Goal: Find specific page/section: Find specific page/section

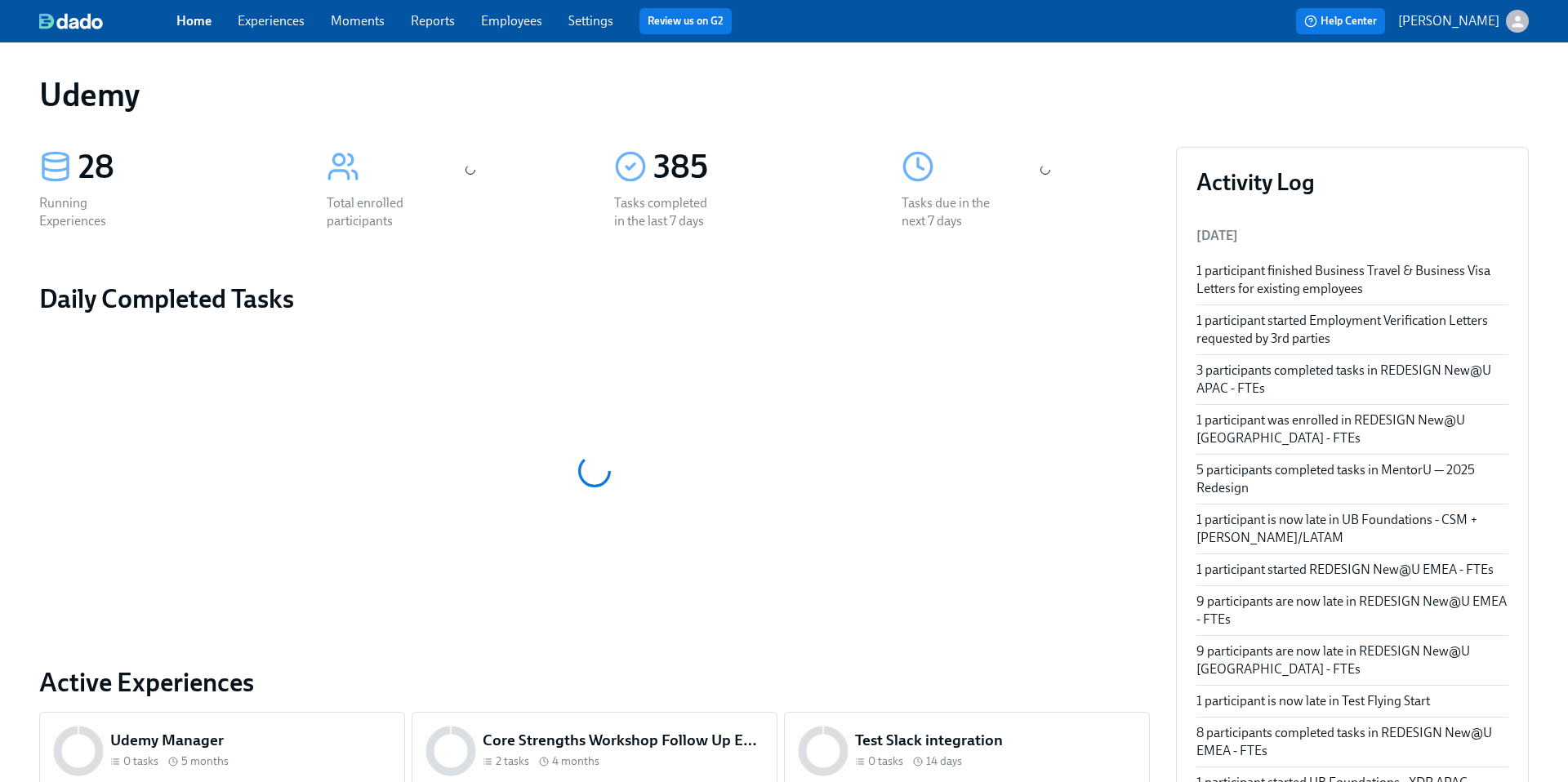
click at [269, 24] on link "Experiences" at bounding box center [271, 21] width 67 height 16
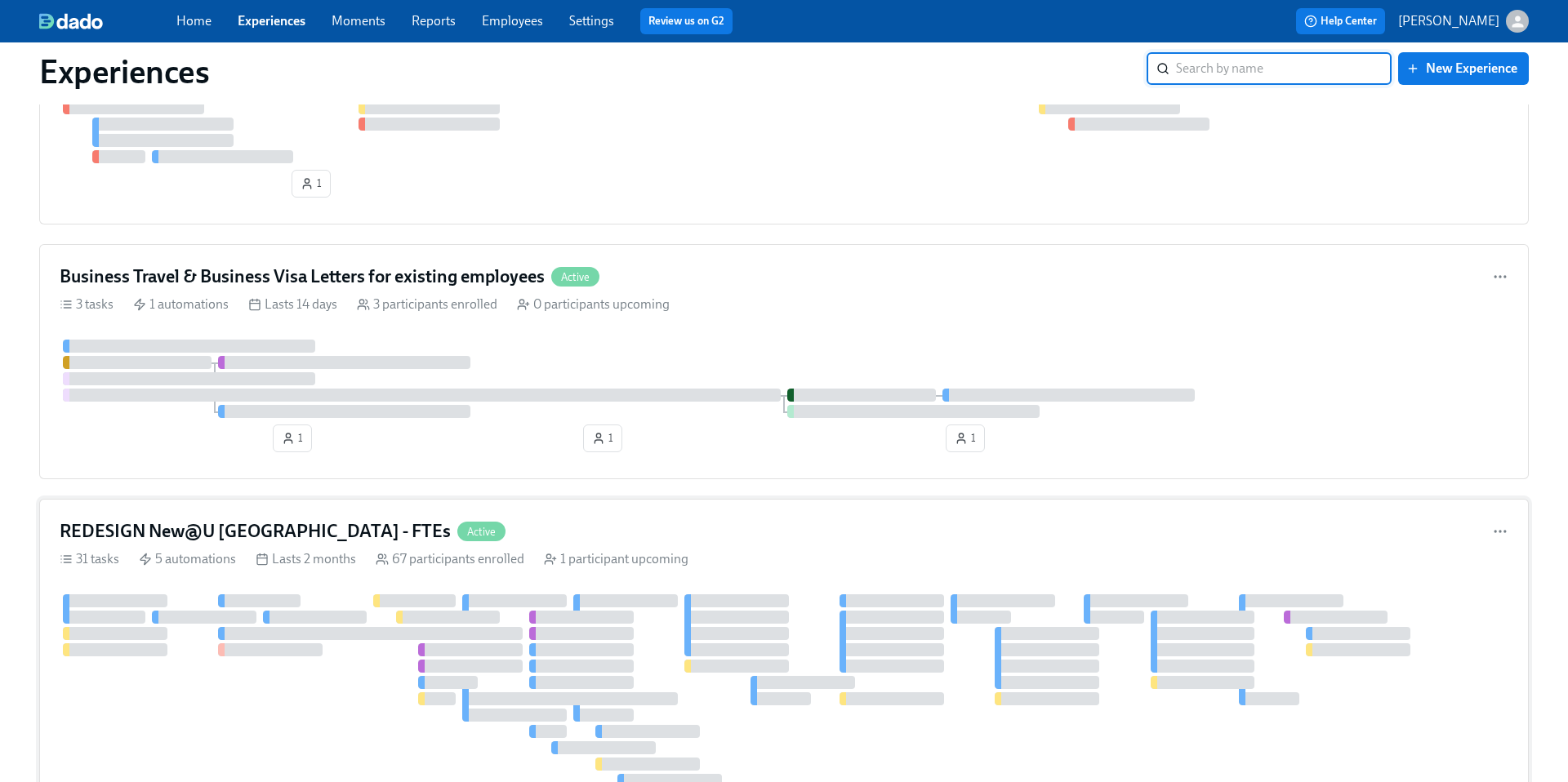
scroll to position [172, 0]
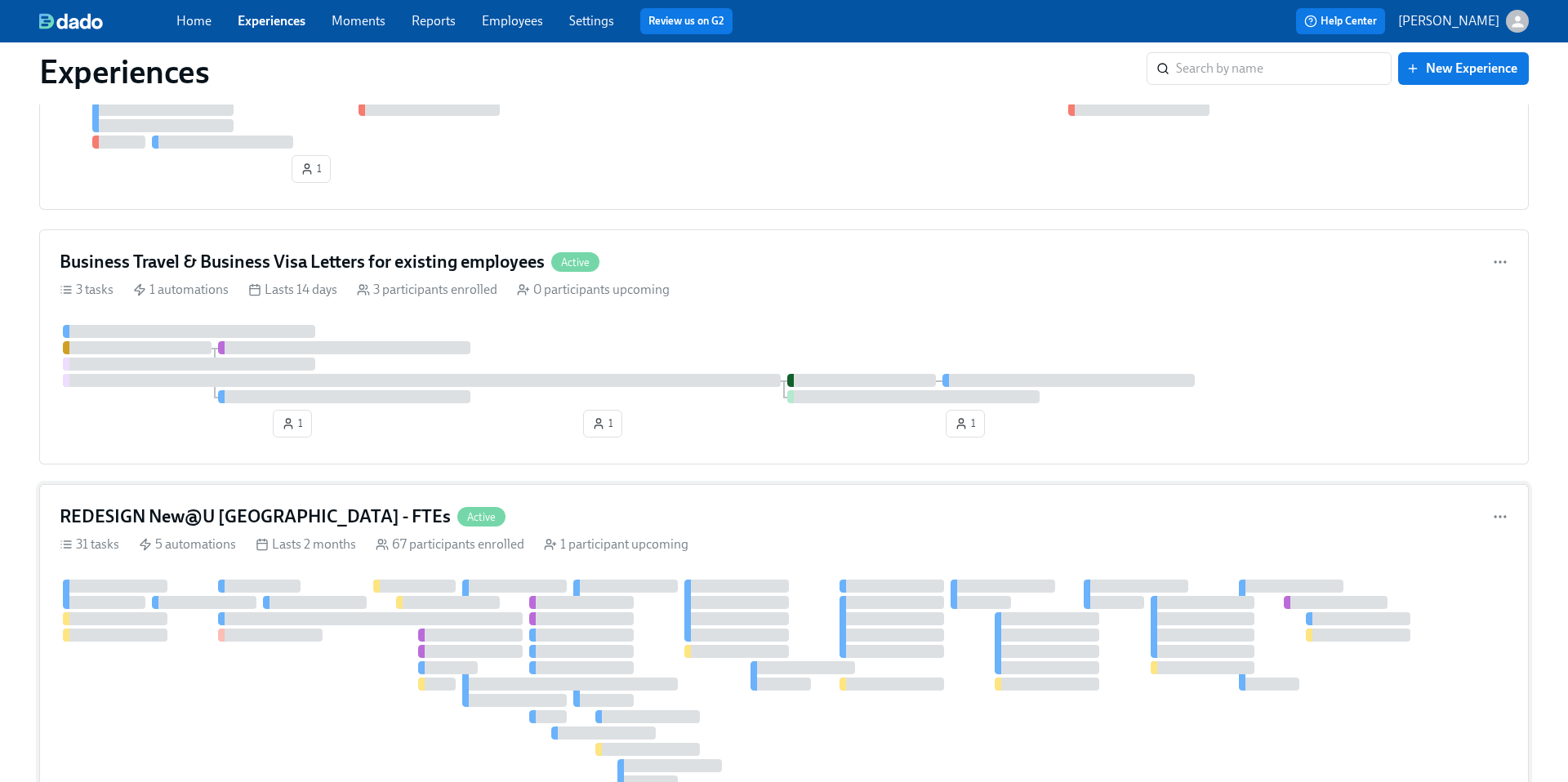
click at [271, 512] on h4 "REDESIGN New@U [GEOGRAPHIC_DATA] - FTEs" at bounding box center [255, 517] width 391 height 25
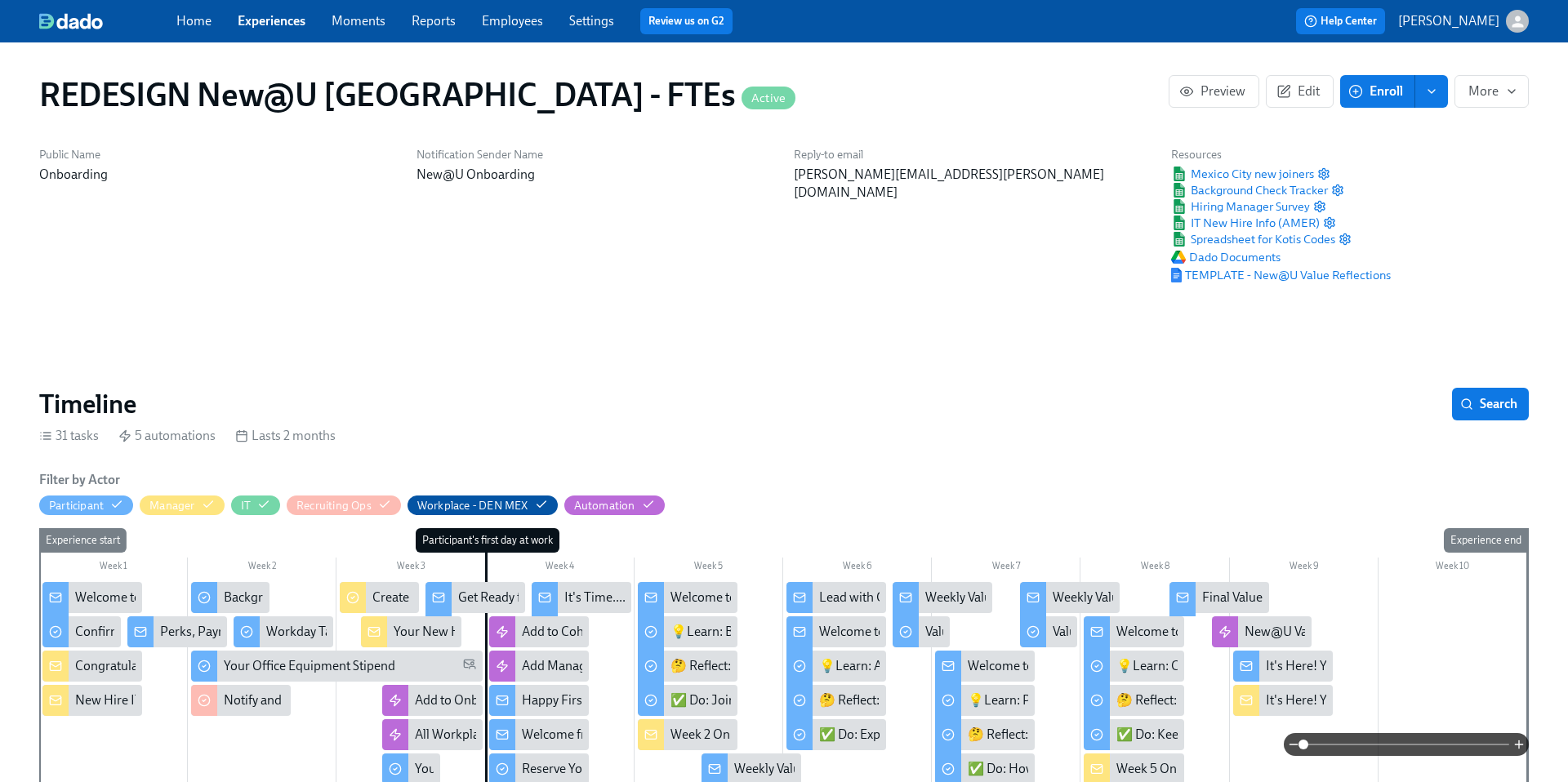
scroll to position [0, 10317]
click at [257, 25] on link "Experiences" at bounding box center [272, 21] width 68 height 16
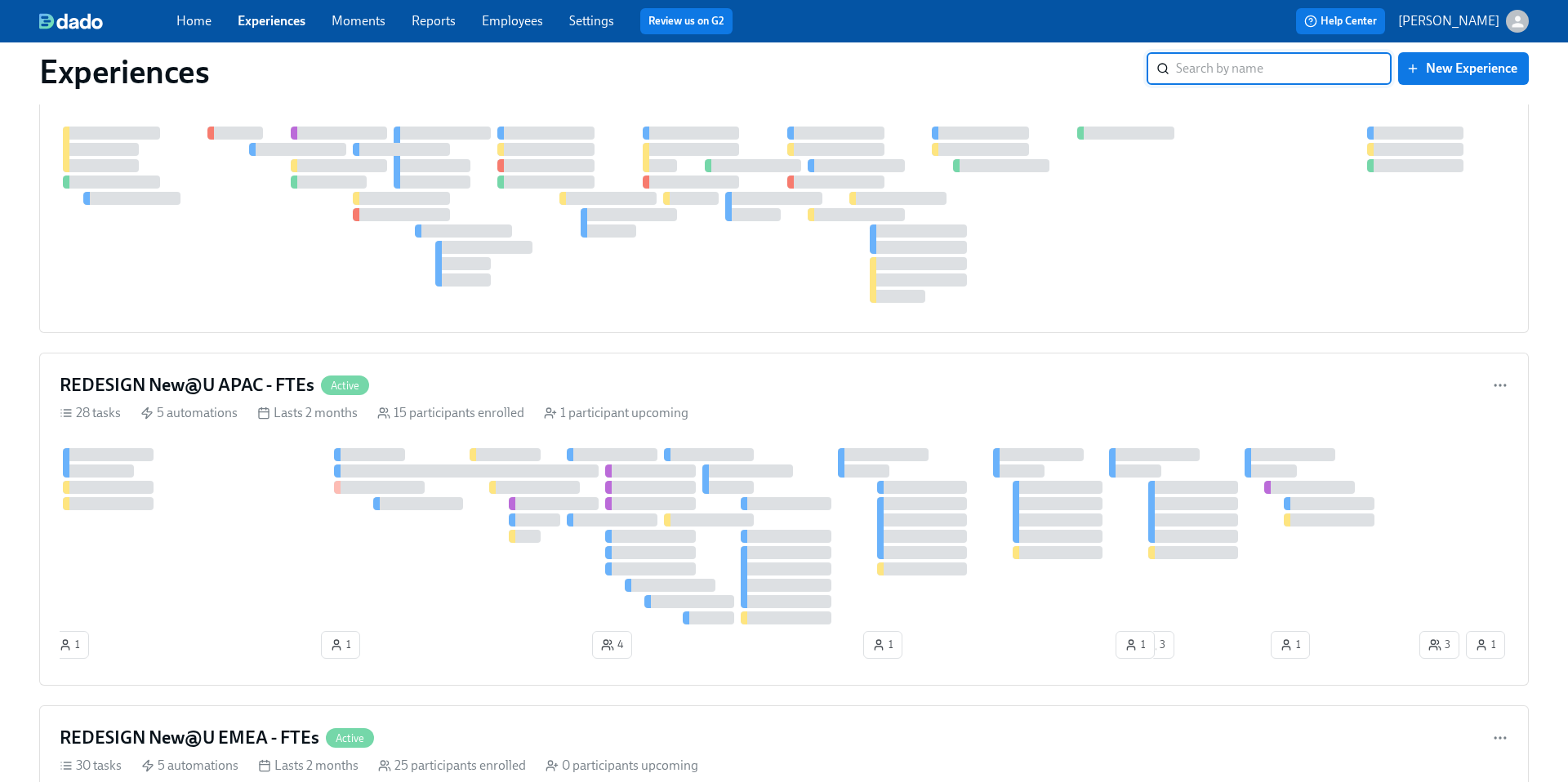
scroll to position [1839, 0]
click at [205, 391] on h4 "REDESIGN New@U APAC - FTEs" at bounding box center [187, 387] width 255 height 25
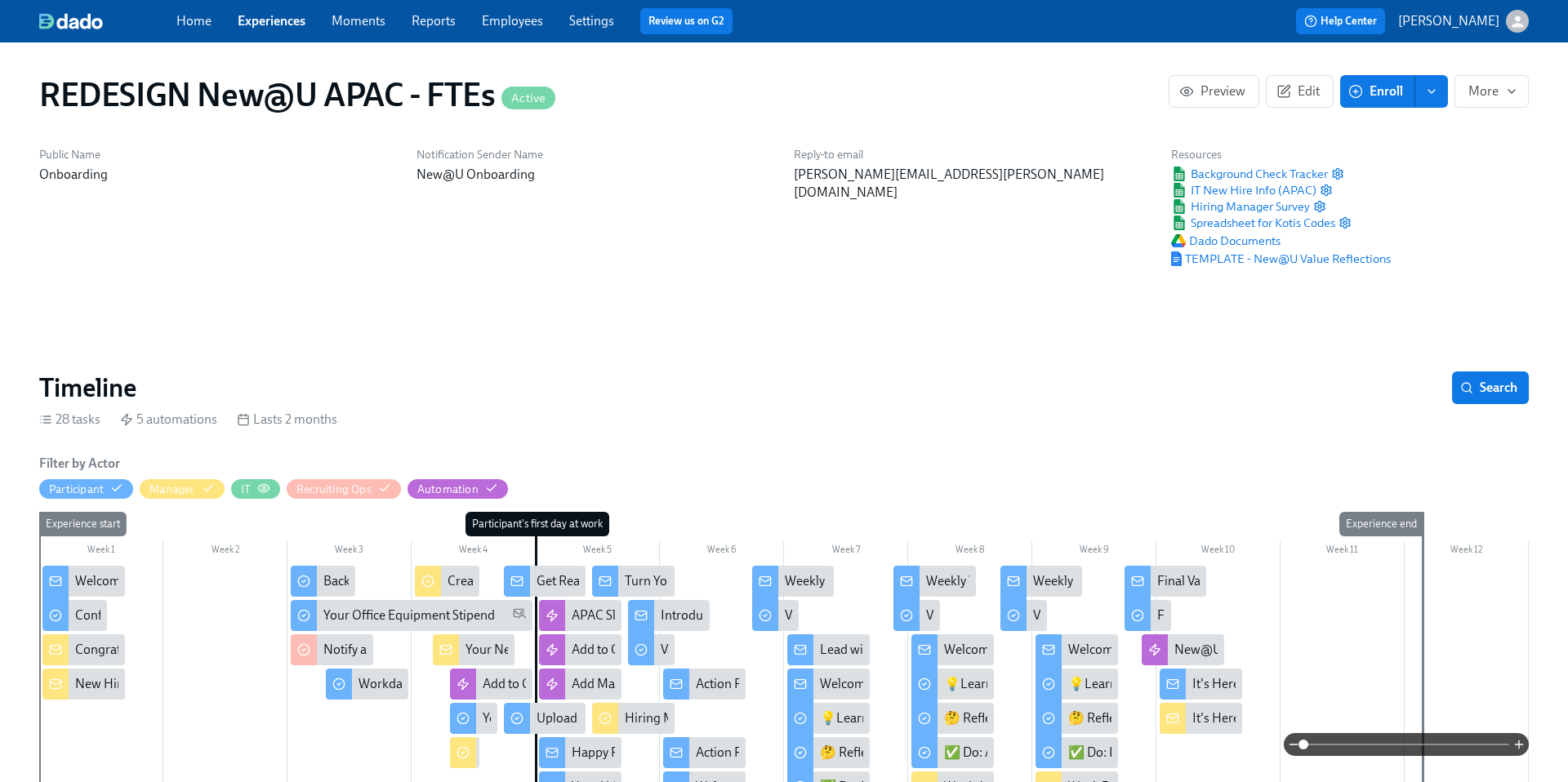
scroll to position [0, 13414]
click at [278, 20] on link "Experiences" at bounding box center [272, 21] width 68 height 16
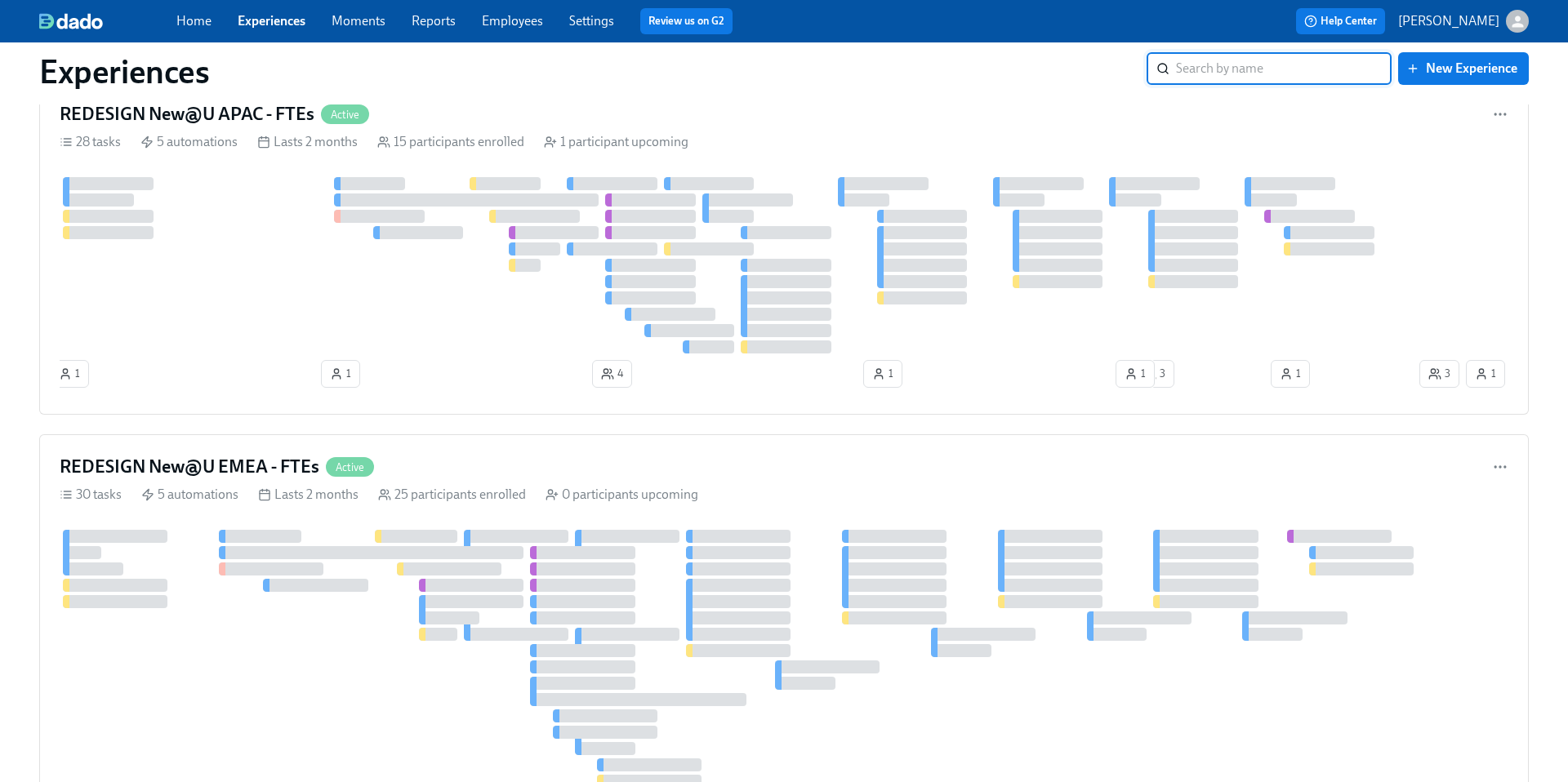
scroll to position [2109, 0]
click at [265, 468] on h4 "REDESIGN New@U EMEA - FTEs" at bounding box center [189, 469] width 260 height 25
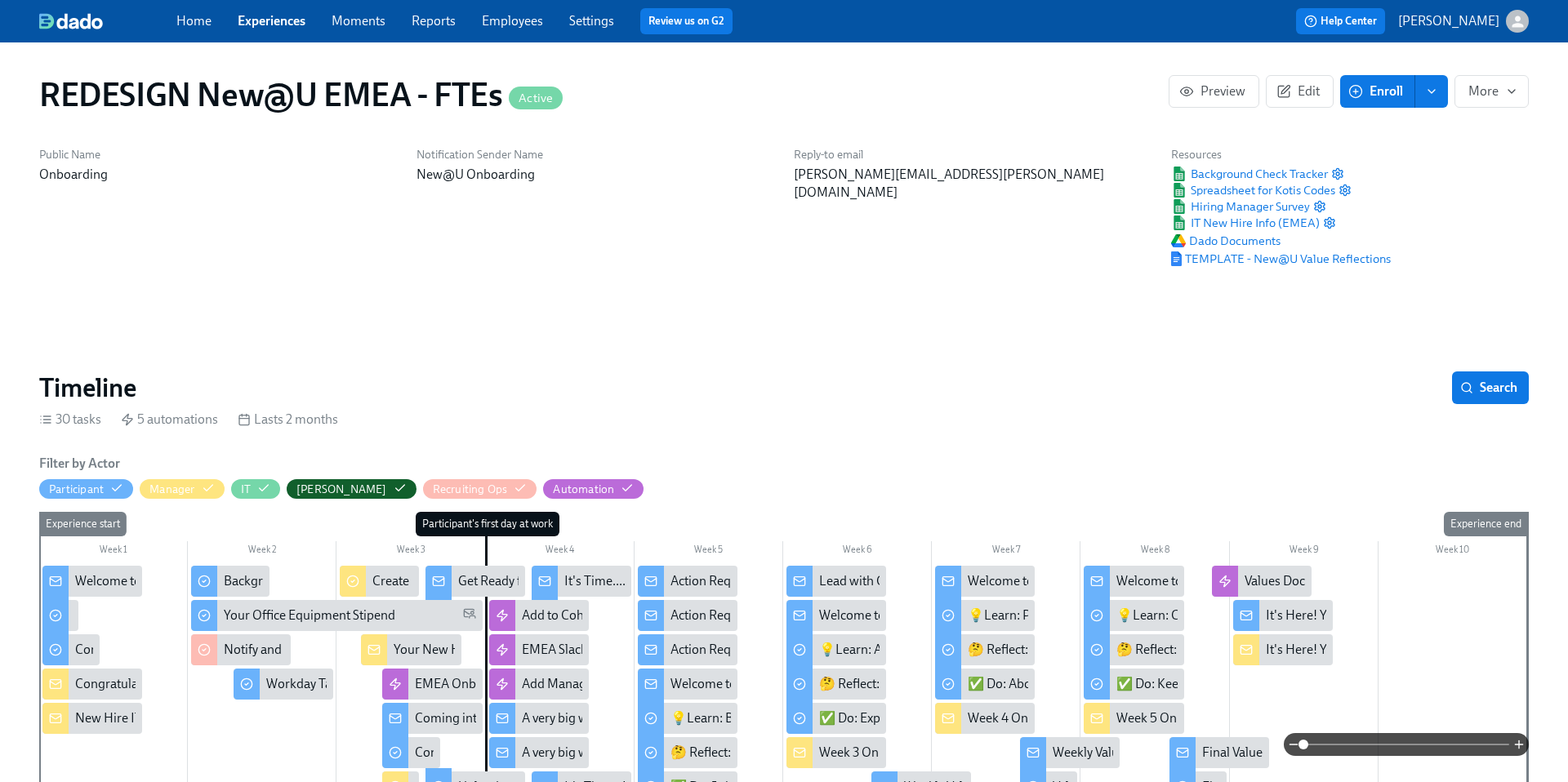
scroll to position [0, 10833]
click at [264, 31] on div "Home Experiences Moments Reports Employees Settings Review us on G2" at bounding box center [514, 21] width 676 height 26
click at [256, 21] on link "Experiences" at bounding box center [272, 21] width 68 height 16
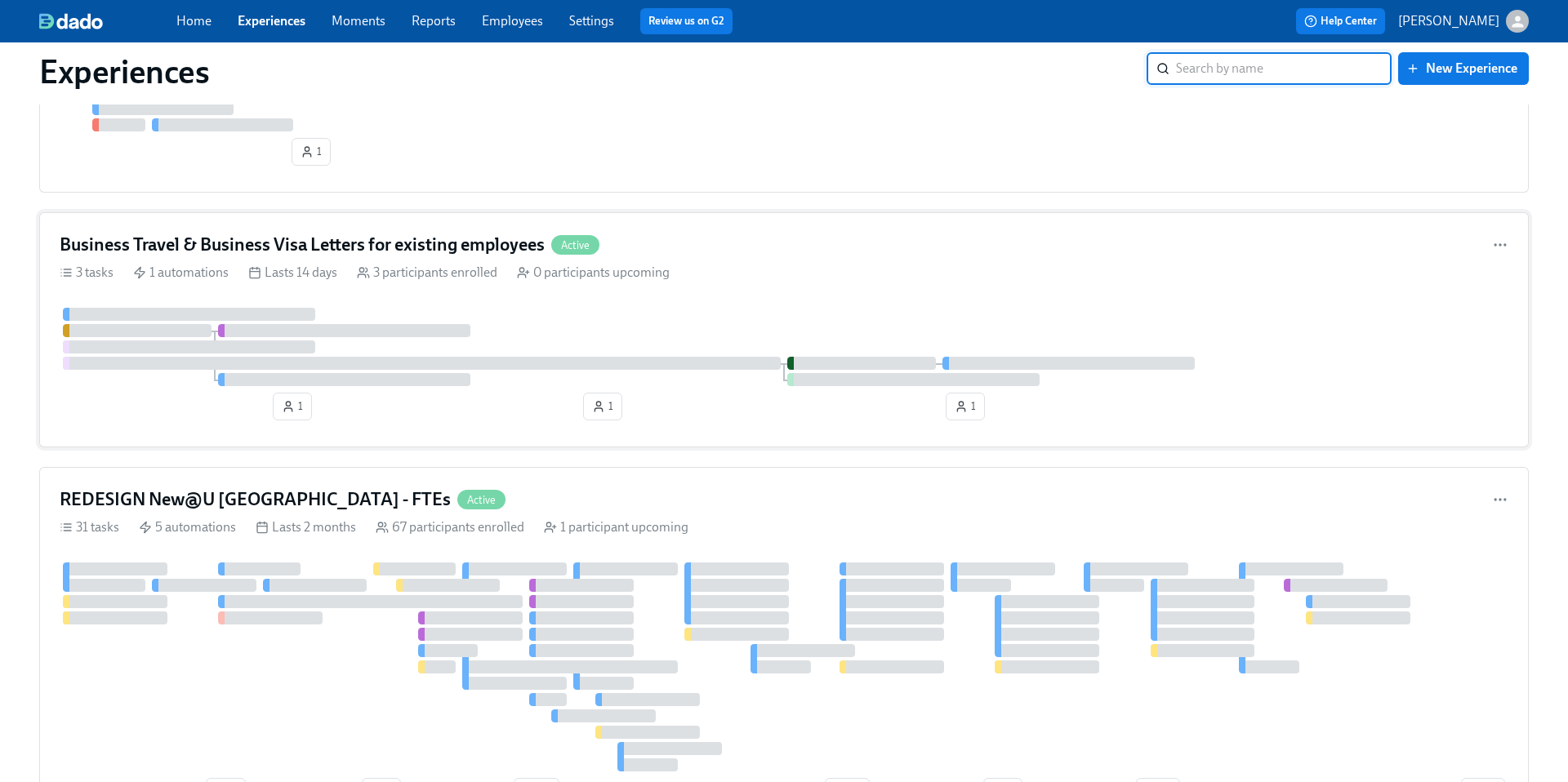
scroll to position [208, 0]
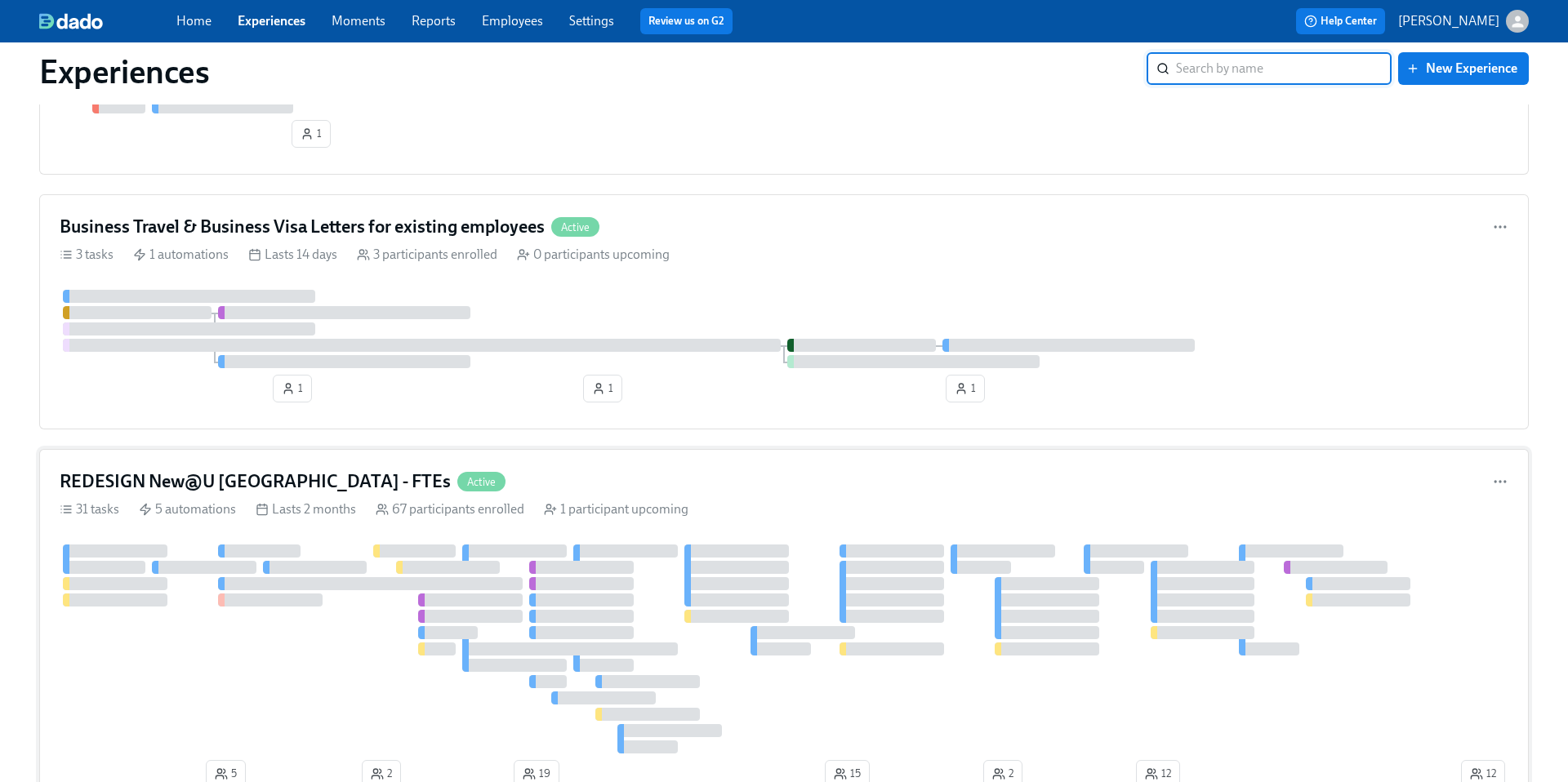
click at [245, 484] on h4 "REDESIGN New@U [GEOGRAPHIC_DATA] - FTEs" at bounding box center [255, 481] width 391 height 25
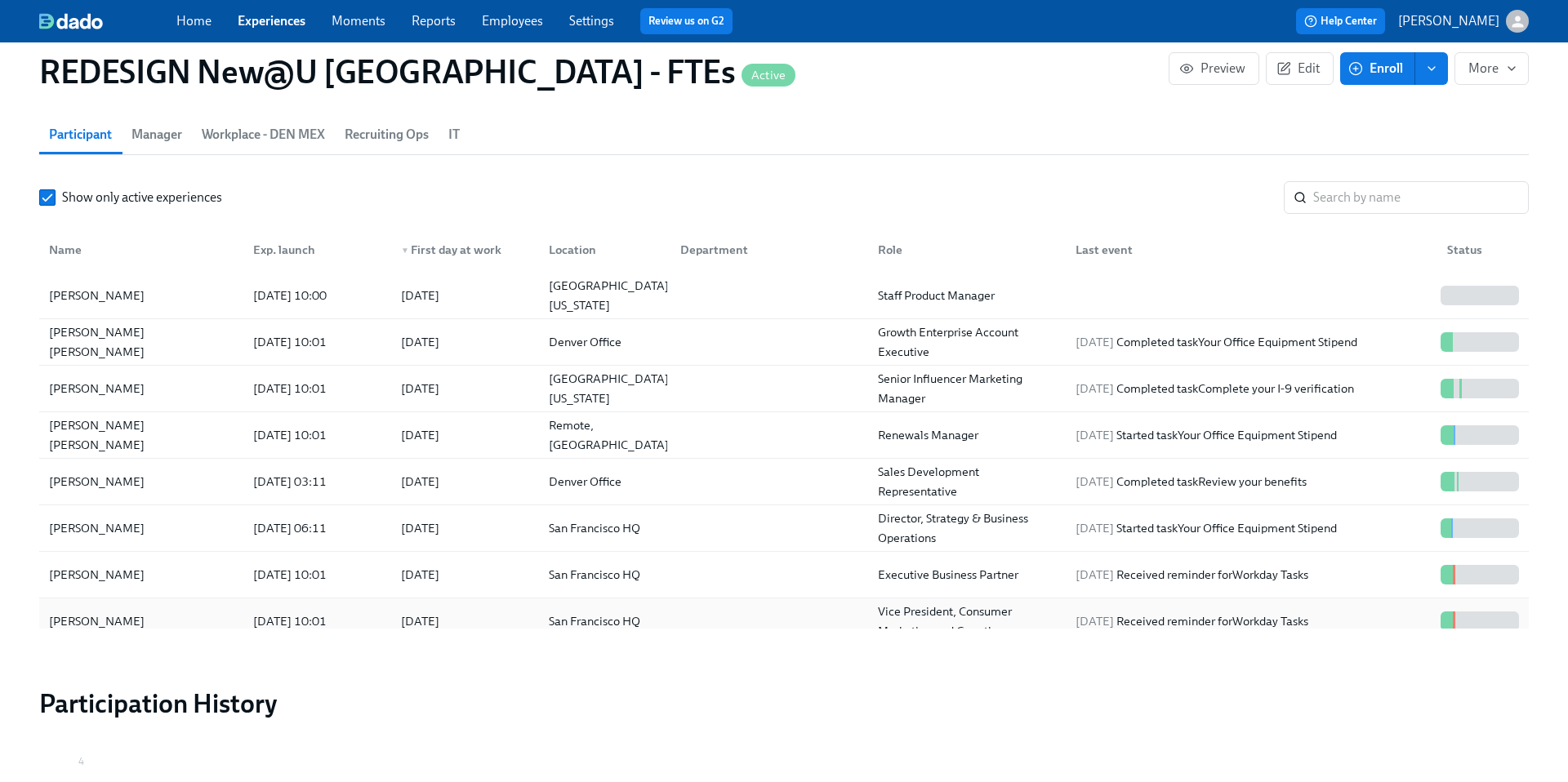
scroll to position [1616, 0]
click at [1400, 203] on input "search" at bounding box center [1421, 195] width 216 height 32
paste input "[PERSON_NAME]"
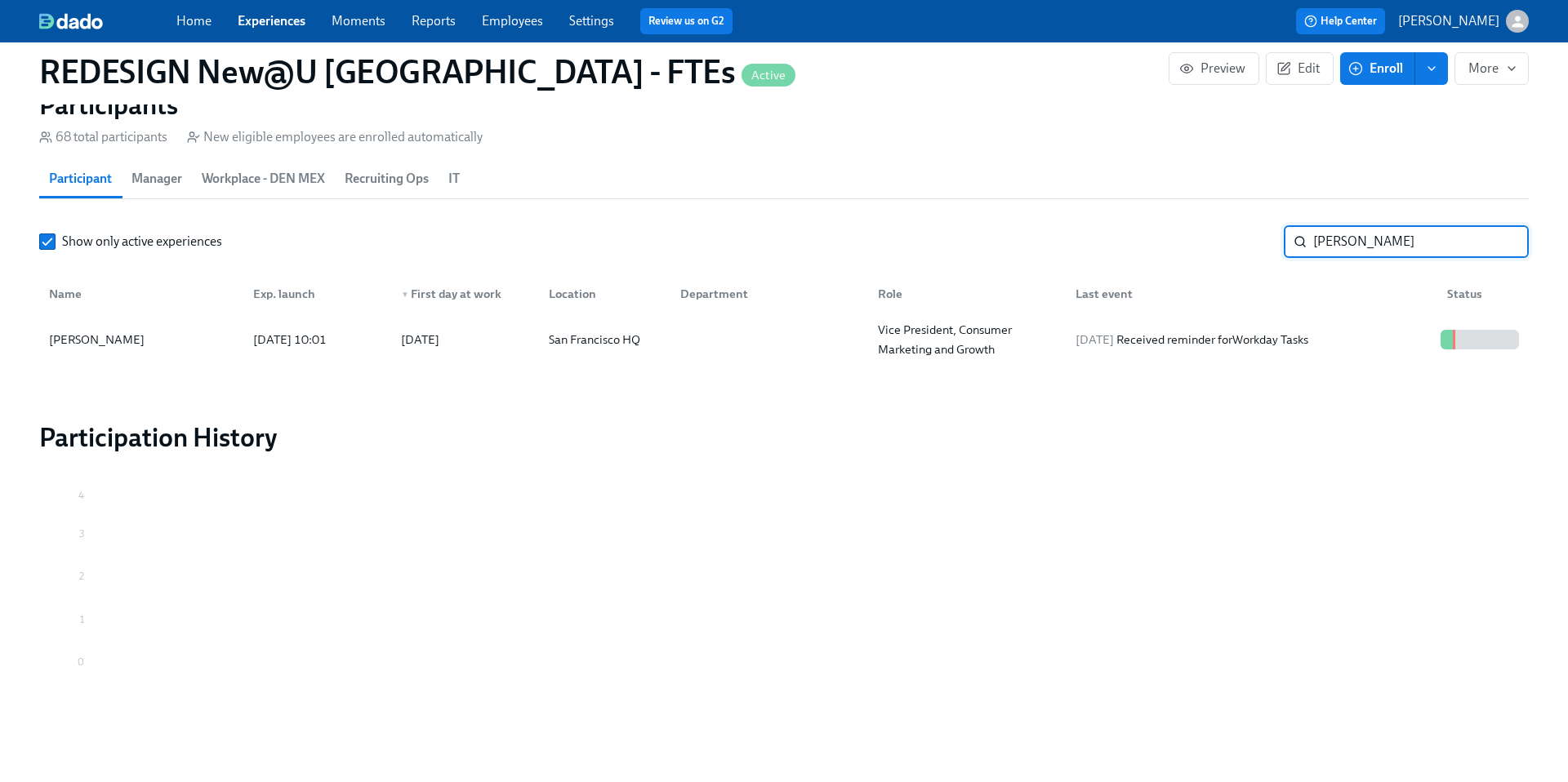
scroll to position [1571, 0]
type input "[PERSON_NAME]"
click at [333, 340] on div "[DATE] 10:01" at bounding box center [290, 340] width 86 height 20
